Goal: Task Accomplishment & Management: Manage account settings

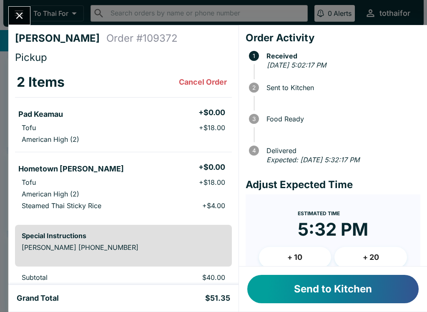
scroll to position [0, 0]
click at [370, 291] on button "Send to Kitchen" at bounding box center [332, 288] width 171 height 28
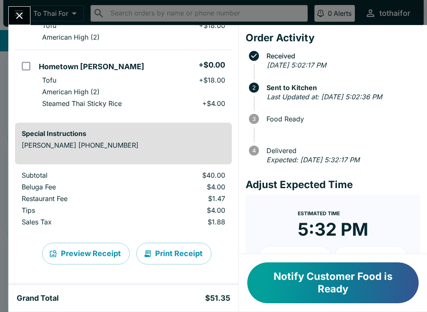
scroll to position [102, 0]
click at [18, 13] on icon "Close" at bounding box center [19, 15] width 11 height 11
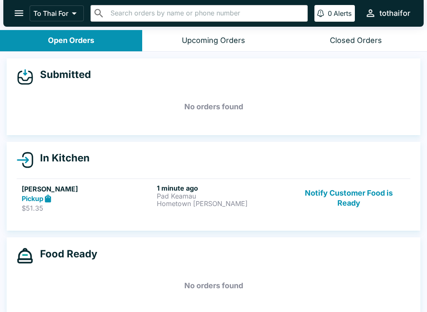
click at [357, 210] on button "Notify Customer Food is Ready" at bounding box center [348, 198] width 113 height 29
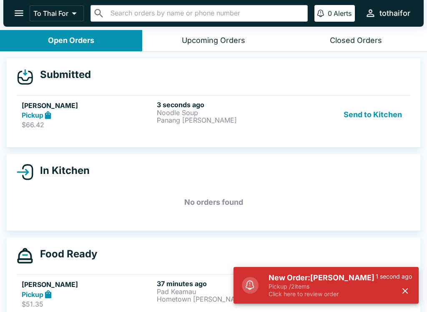
click at [383, 117] on button "Send to Kitchen" at bounding box center [372, 114] width 65 height 29
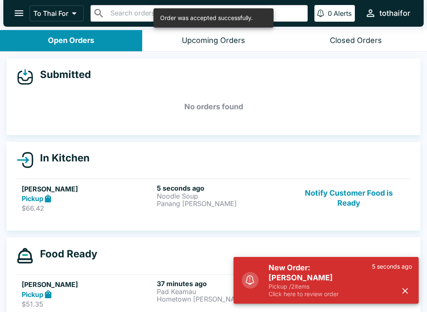
click at [51, 201] on icon at bounding box center [48, 198] width 6 height 8
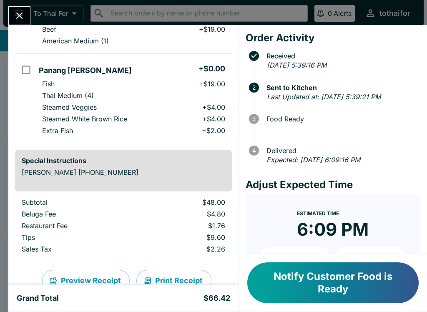
scroll to position [99, 0]
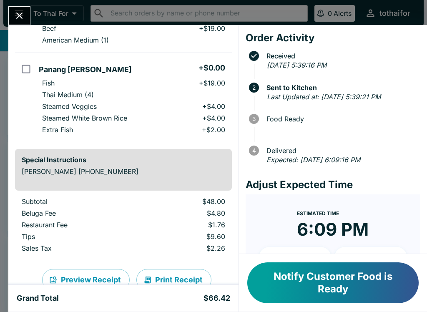
click at [26, 10] on button "Close" at bounding box center [19, 16] width 21 height 18
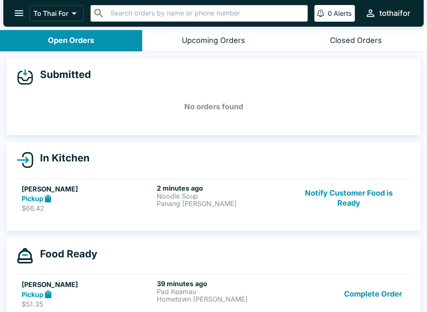
click at [377, 296] on button "Complete Order" at bounding box center [372, 293] width 65 height 29
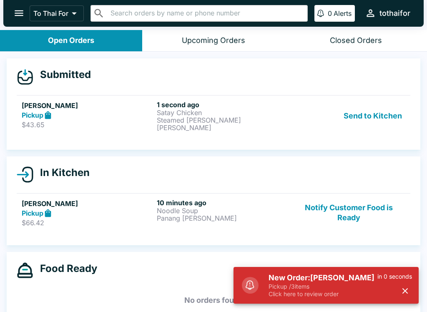
click at [316, 288] on p "Pickup / 3 items" at bounding box center [322, 285] width 109 height 7
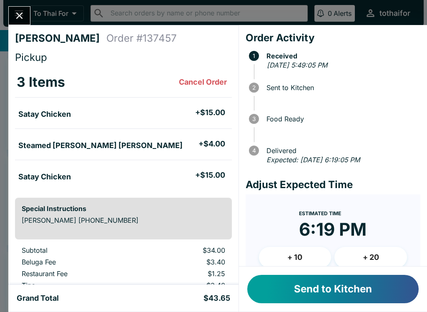
click at [292, 286] on button "Send to Kitchen" at bounding box center [332, 288] width 171 height 28
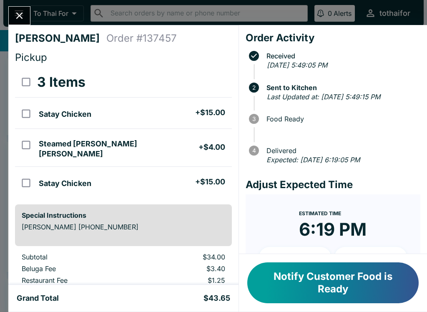
click at [16, 10] on icon "Close" at bounding box center [19, 15] width 11 height 11
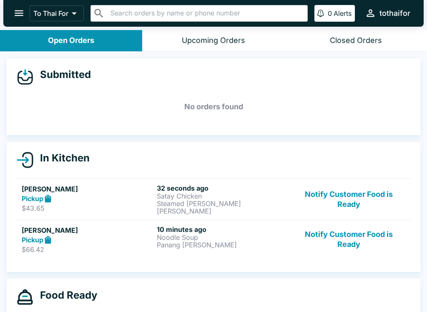
click at [113, 197] on div "Pickup" at bounding box center [88, 199] width 132 height 10
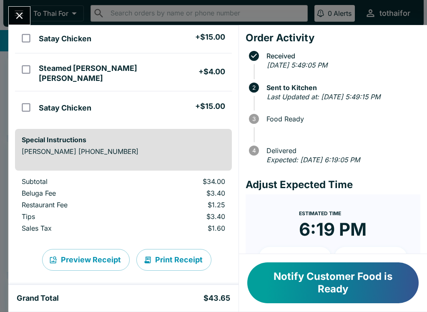
scroll to position [75, 0]
click at [12, 17] on button "Close" at bounding box center [19, 16] width 21 height 18
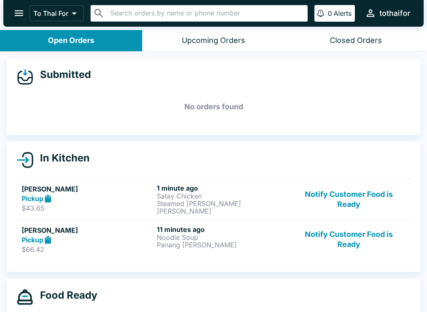
click at [341, 188] on button "Notify Customer Food is Ready" at bounding box center [348, 199] width 113 height 31
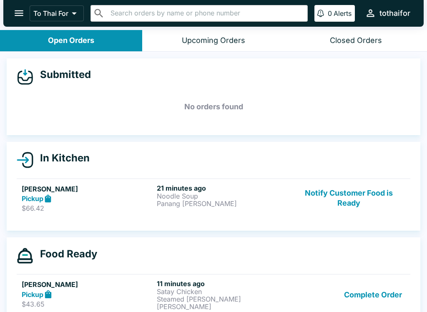
click at [364, 203] on button "Notify Customer Food is Ready" at bounding box center [348, 198] width 113 height 29
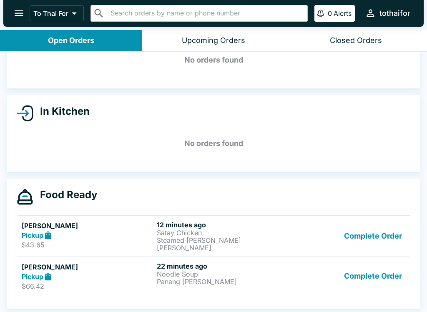
click at [371, 282] on button "Complete Order" at bounding box center [372, 276] width 65 height 29
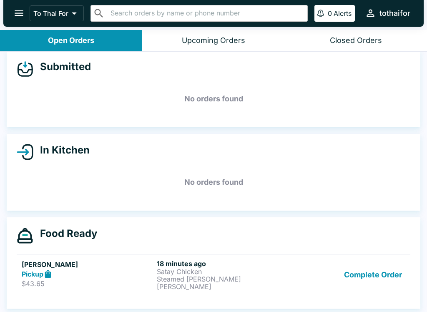
scroll to position [7, 0]
click at [369, 273] on button "Complete Order" at bounding box center [372, 274] width 65 height 31
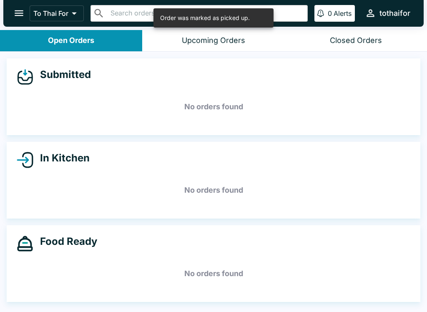
scroll to position [0, 0]
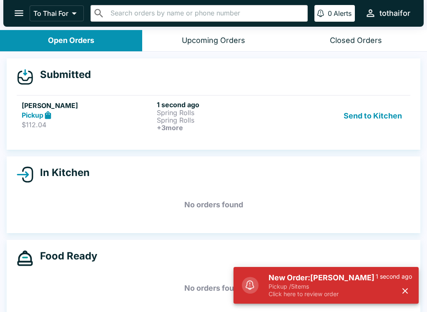
click at [374, 120] on button "Send to Kitchen" at bounding box center [372, 115] width 65 height 31
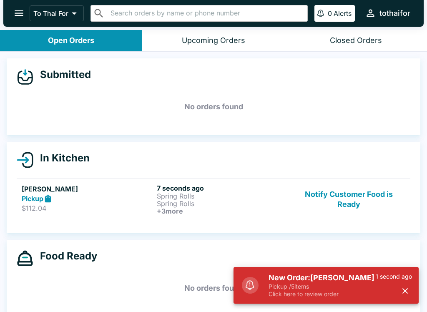
click at [80, 205] on p "$112.04" at bounding box center [88, 208] width 132 height 8
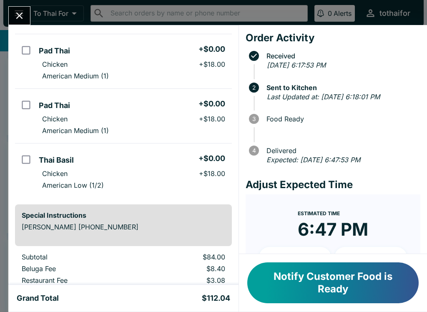
scroll to position [146, 0]
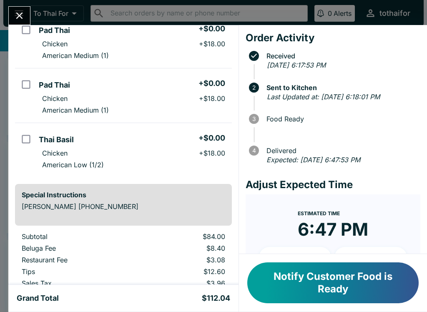
click at [29, 20] on button "Close" at bounding box center [19, 16] width 21 height 18
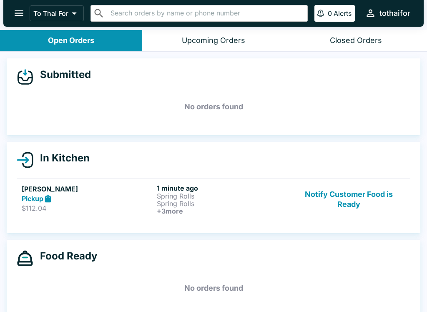
click at [162, 208] on h6 "+ 3 more" at bounding box center [223, 210] width 132 height 7
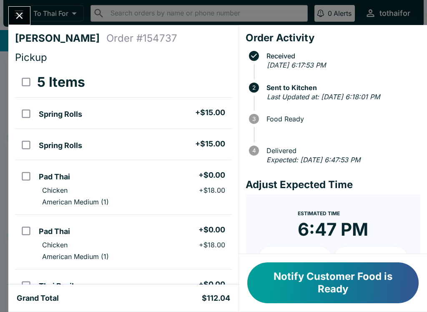
click at [23, 17] on icon "Close" at bounding box center [19, 15] width 11 height 11
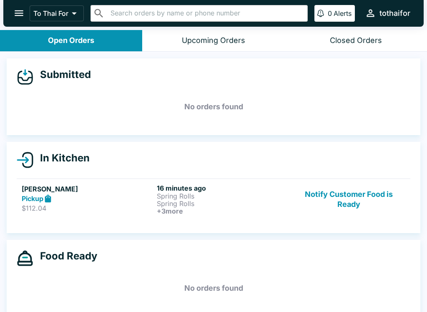
click at [365, 203] on button "Notify Customer Food is Ready" at bounding box center [348, 199] width 113 height 31
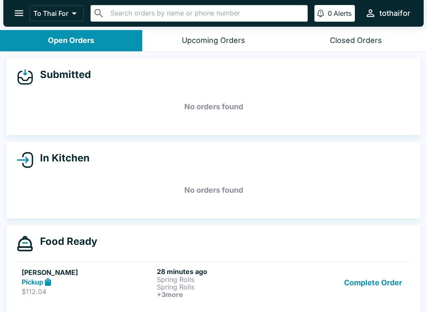
click at [267, 300] on link "[PERSON_NAME] Pickup $112.04 28 minutes ago Spring Rolls Spring Rolls + 3 more …" at bounding box center [213, 282] width 393 height 41
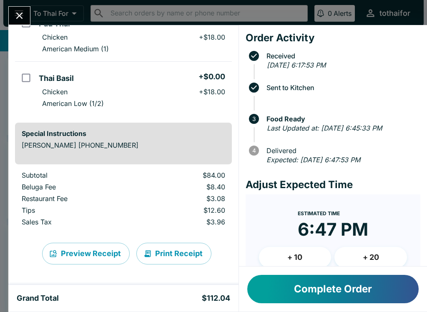
scroll to position [207, 0]
click at [374, 286] on button "Complete Order" at bounding box center [332, 288] width 171 height 28
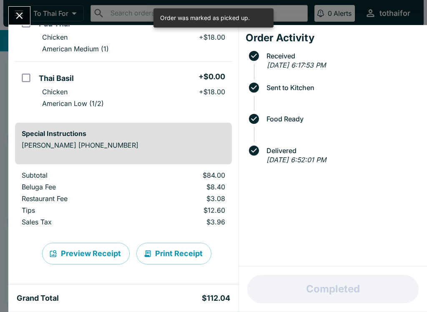
click at [30, 15] on button "Close" at bounding box center [19, 16] width 21 height 18
